Goal: Transaction & Acquisition: Subscribe to service/newsletter

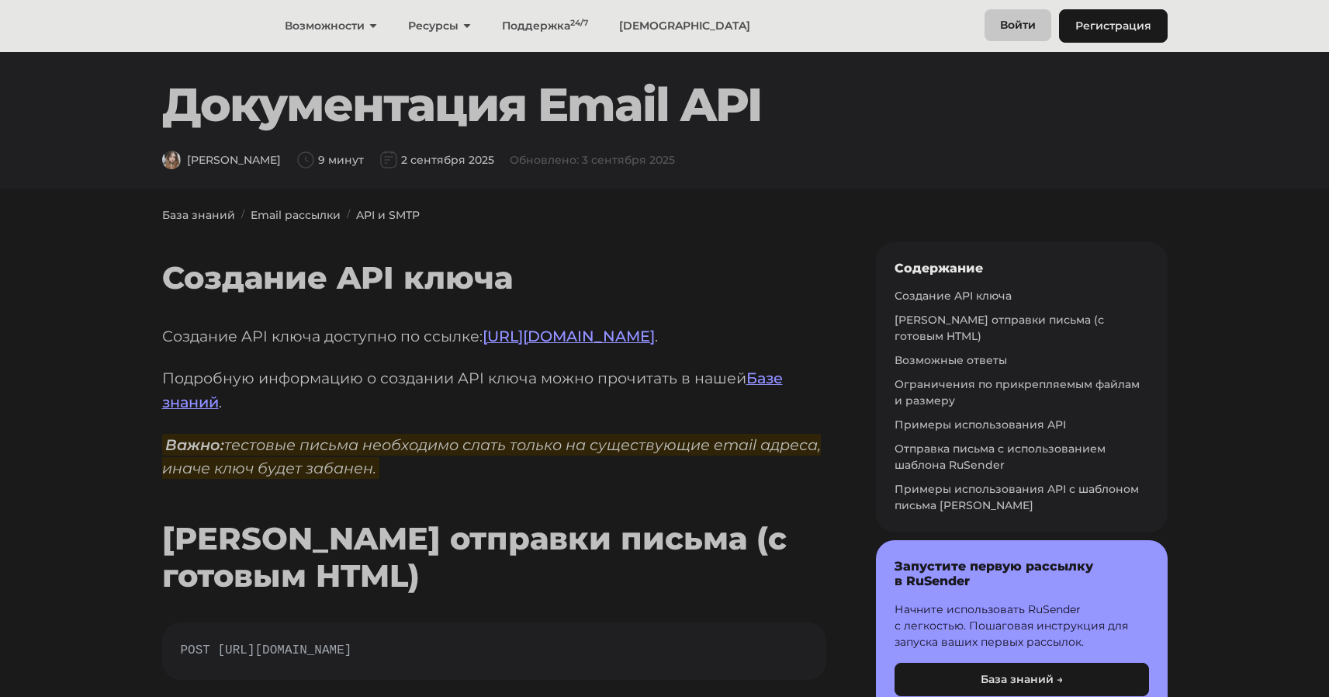
click at [1019, 20] on link "Войти" at bounding box center [1018, 25] width 67 height 32
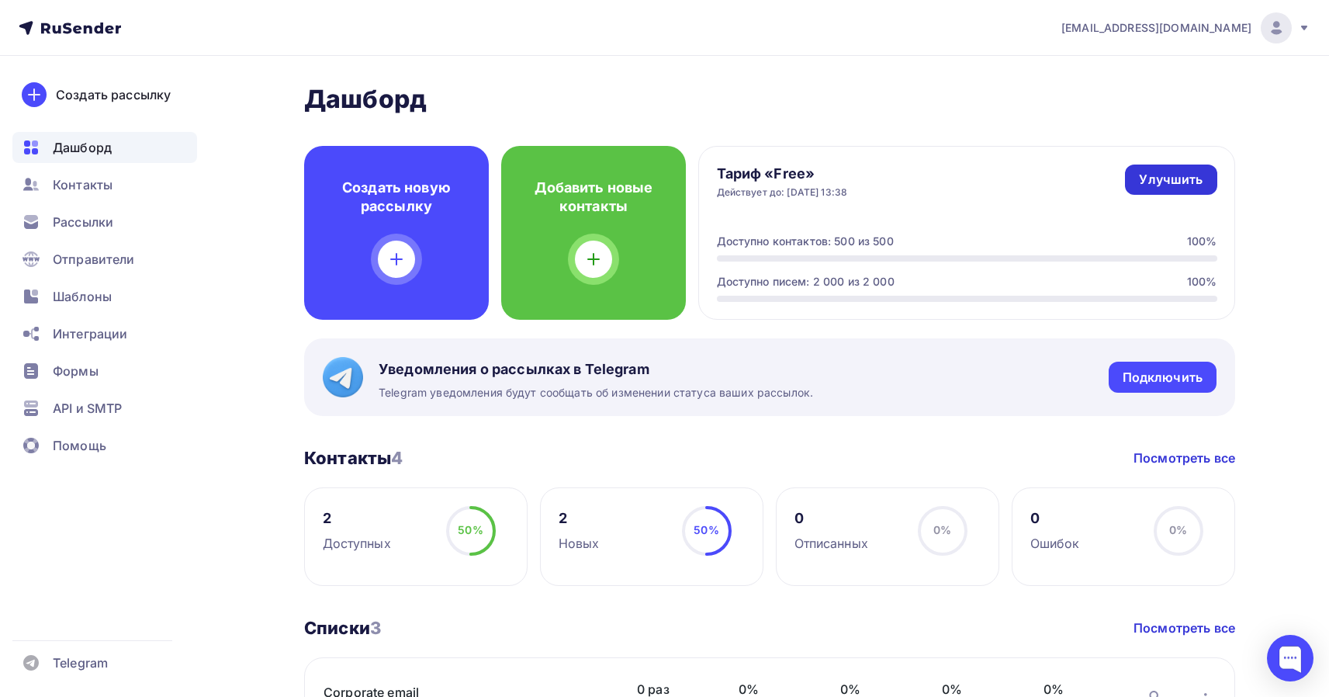
click at [1170, 173] on div "Улучшить" at bounding box center [1171, 180] width 64 height 18
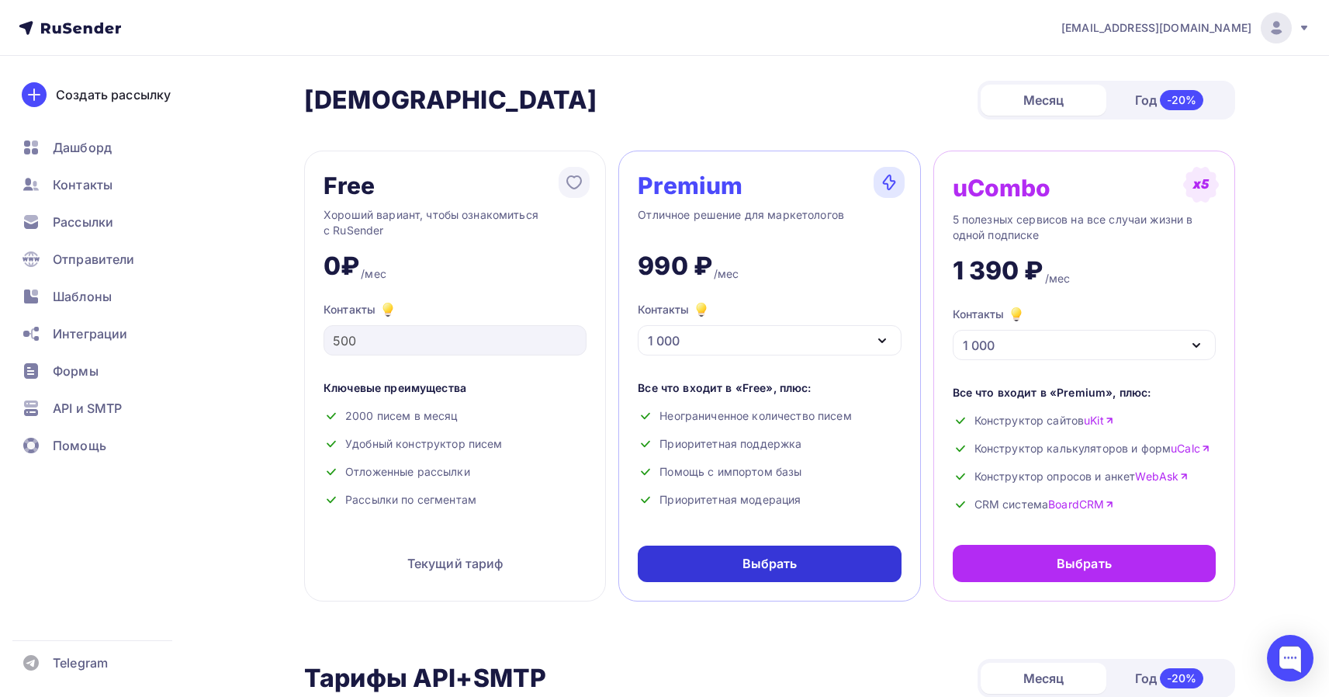
click at [726, 555] on div "Выбрать" at bounding box center [769, 564] width 263 height 36
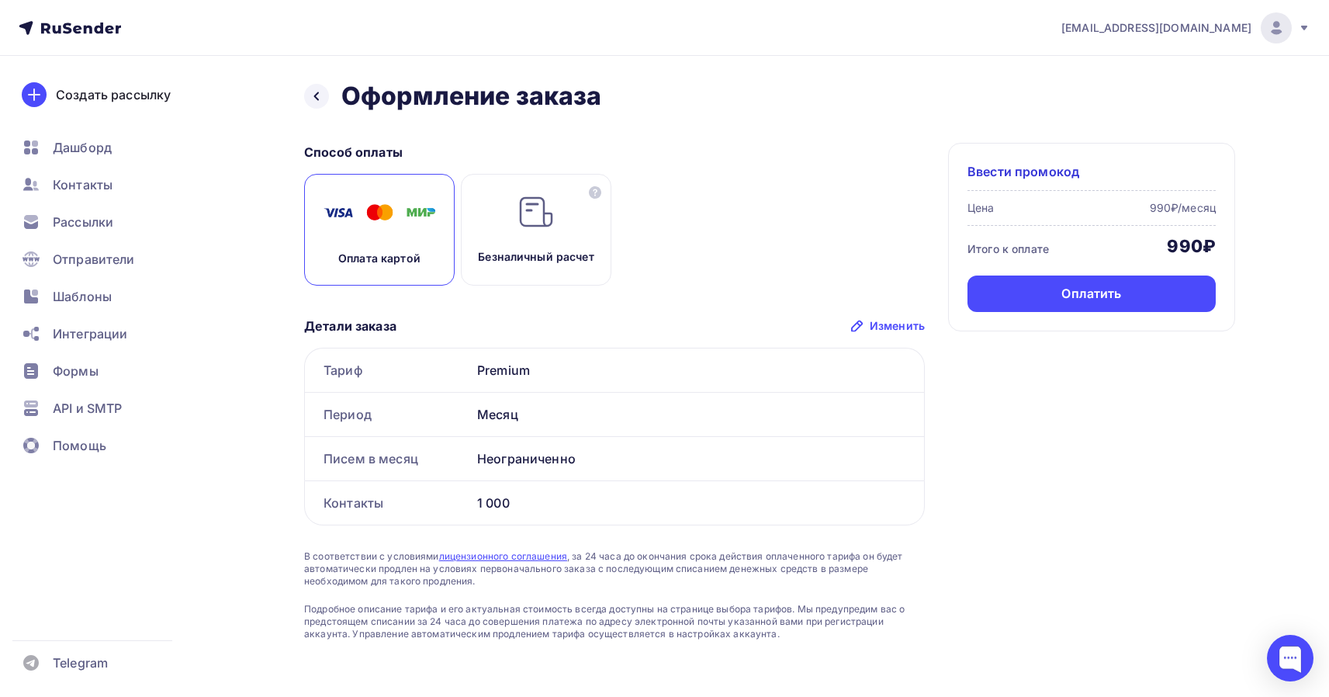
click at [991, 206] on div "Цена" at bounding box center [981, 208] width 27 height 16
click at [1013, 166] on span "Ввести промокод" at bounding box center [1024, 171] width 112 height 19
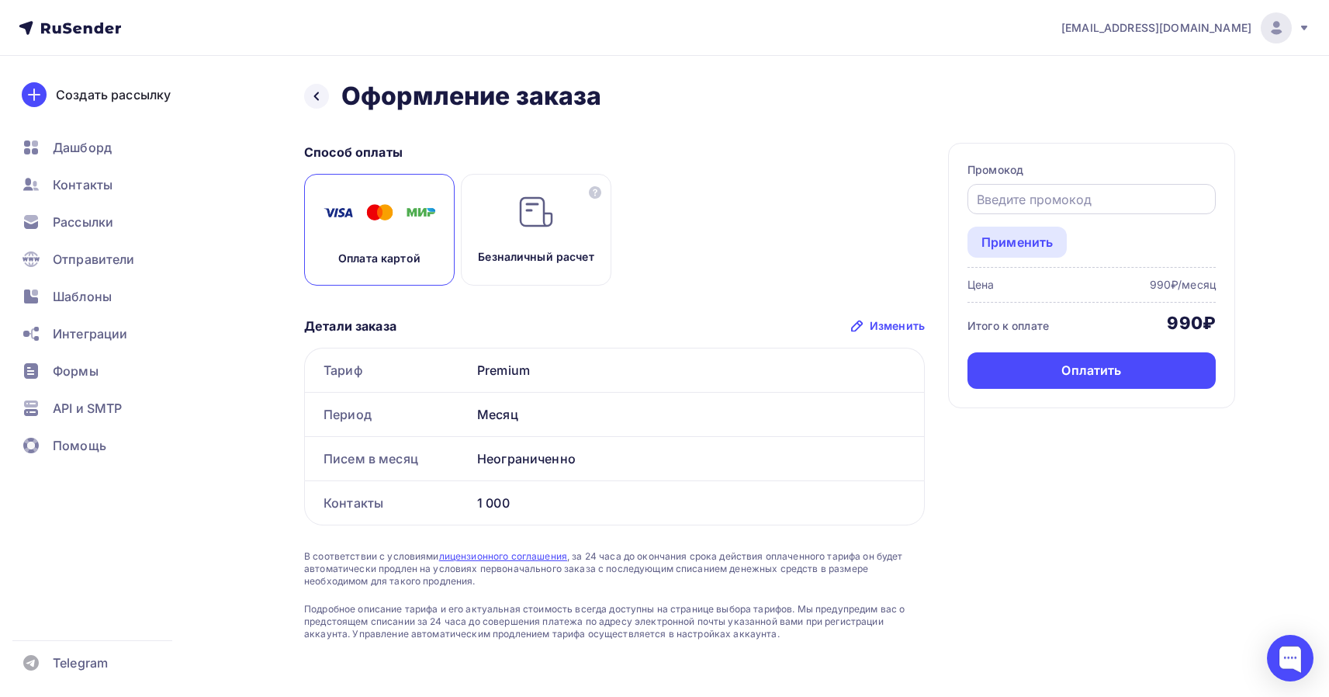
click at [1017, 195] on input "text" at bounding box center [1092, 199] width 230 height 19
paste input "UCOZSTART"
type input "UCOZSTART"
click at [1007, 237] on div "Применить" at bounding box center [1017, 242] width 71 height 19
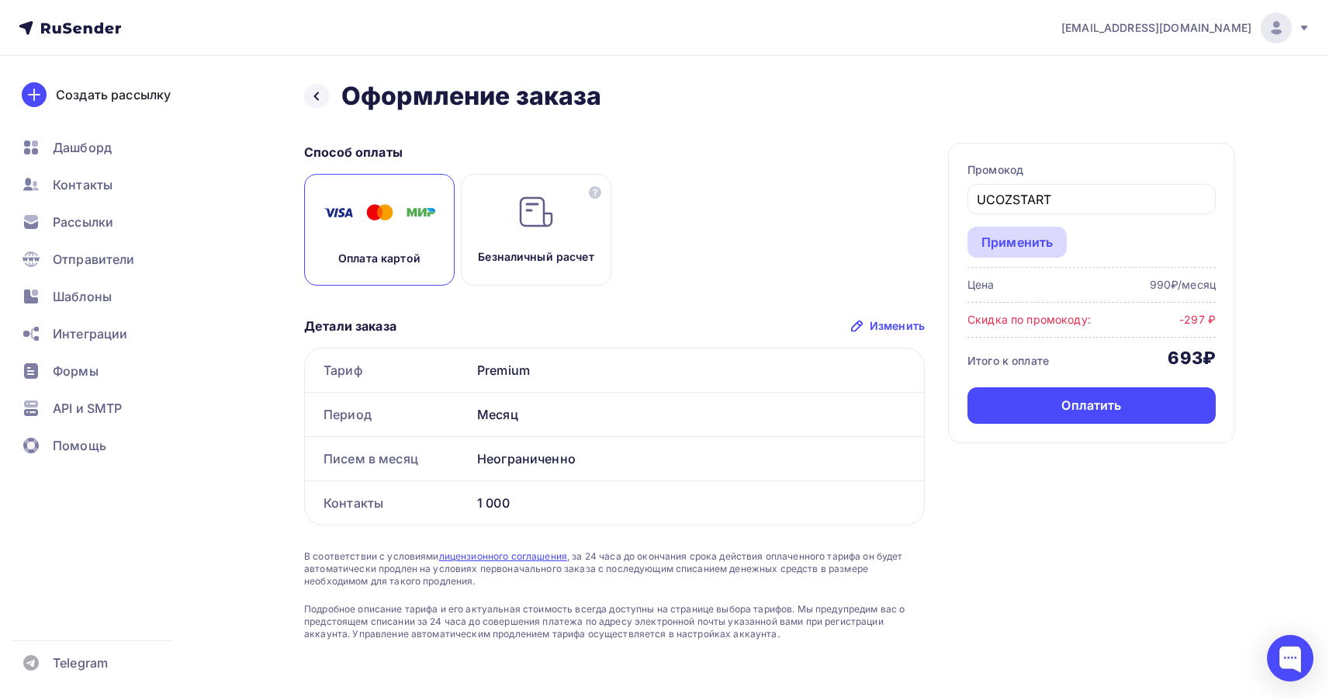
click at [1032, 244] on div "Применить" at bounding box center [1017, 242] width 71 height 19
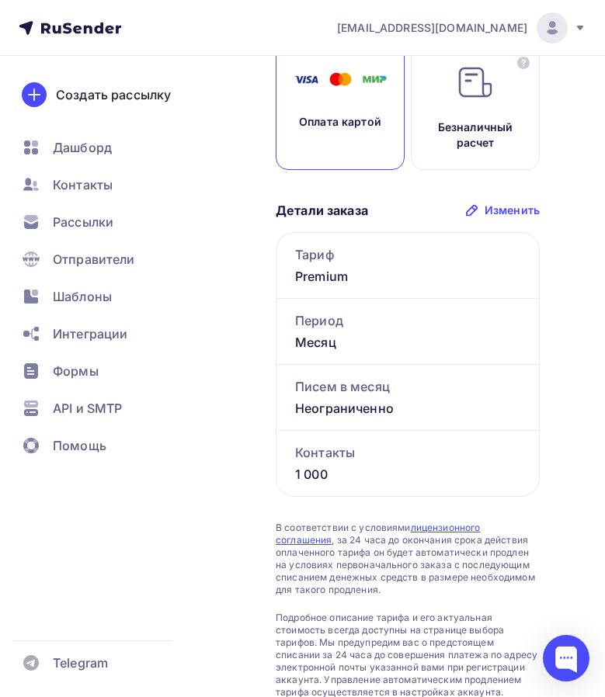
scroll to position [521, 0]
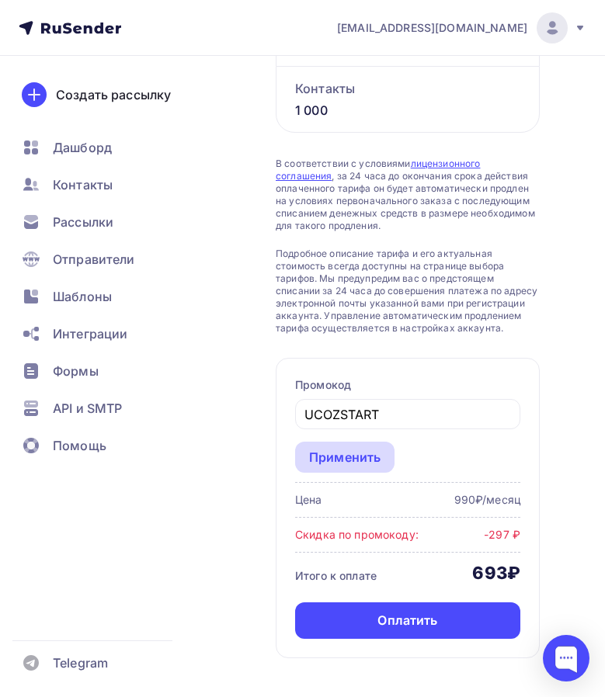
click at [366, 450] on div "Применить" at bounding box center [344, 457] width 71 height 19
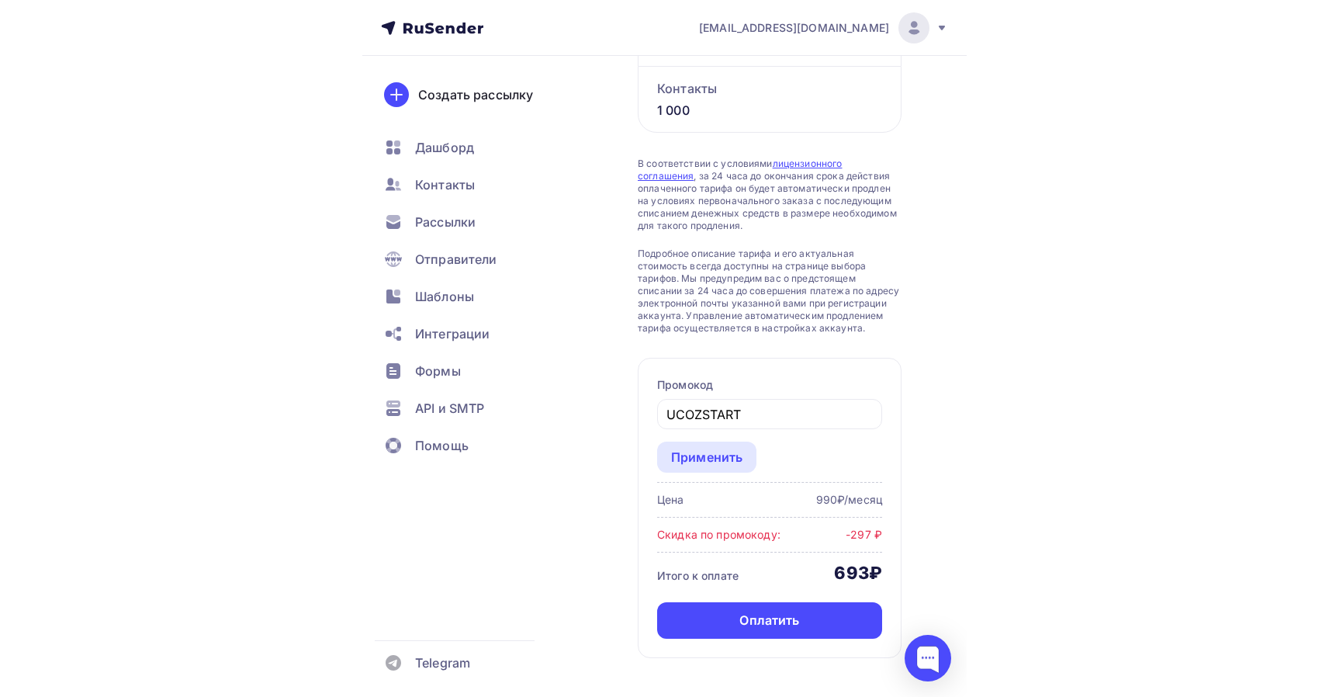
scroll to position [6, 0]
